Goal: Find specific page/section: Find specific page/section

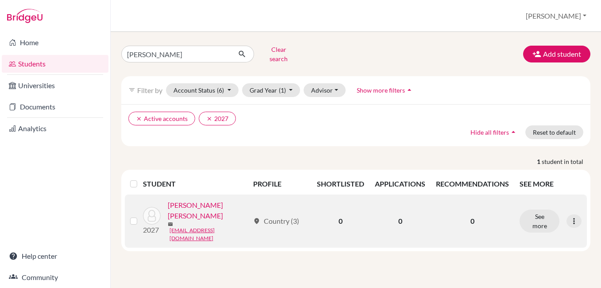
click at [209, 204] on link "[PERSON_NAME] [PERSON_NAME]" at bounding box center [208, 210] width 81 height 21
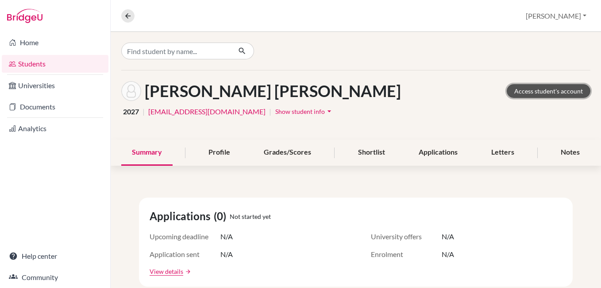
click at [526, 90] on link "Access student's account" at bounding box center [549, 91] width 84 height 14
